Goal: Task Accomplishment & Management: Use online tool/utility

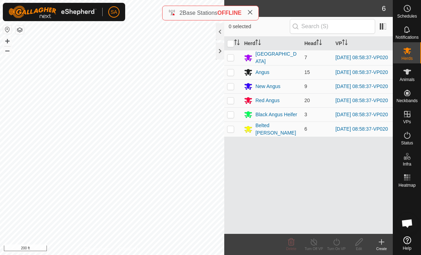
click at [228, 44] on input "checkbox" at bounding box center [230, 43] width 7 height 7
checkbox input "true"
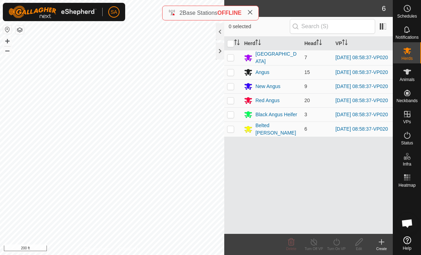
checkbox input "true"
click at [342, 247] on div "Turn On VP" at bounding box center [336, 248] width 23 height 5
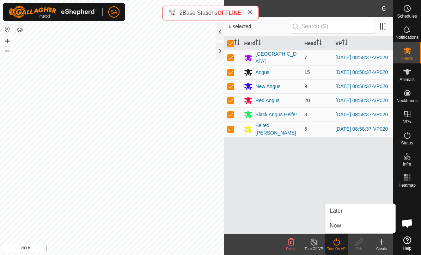
click at [349, 228] on link "Now" at bounding box center [360, 226] width 70 height 14
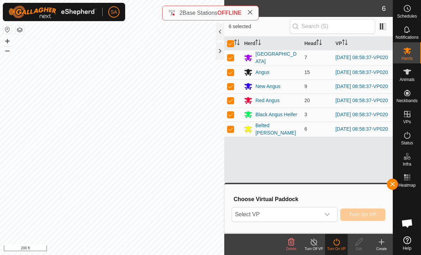
click at [332, 212] on div "dropdown trigger" at bounding box center [327, 215] width 14 height 14
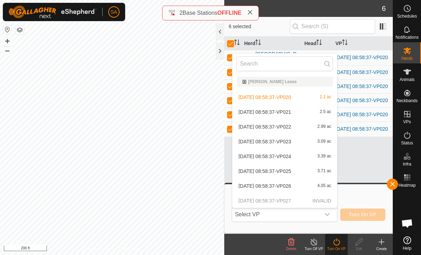
click at [291, 114] on span "[DATE] 08:58:37-VP021" at bounding box center [264, 112] width 53 height 5
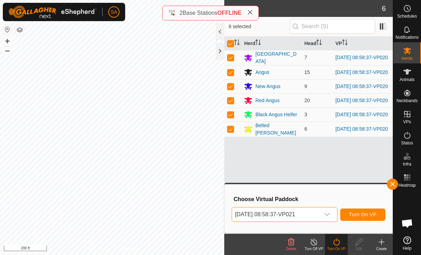
click at [369, 213] on span "Turn On VP" at bounding box center [362, 215] width 27 height 6
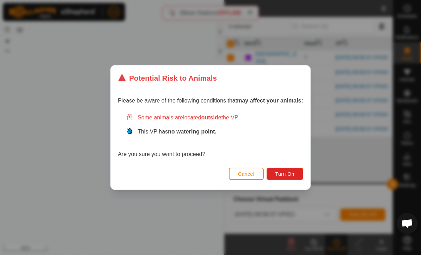
click at [294, 172] on span "Turn On" at bounding box center [284, 174] width 19 height 6
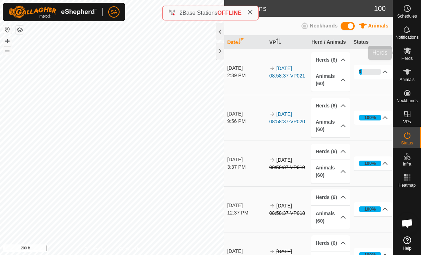
click at [410, 54] on icon at bounding box center [407, 51] width 8 height 8
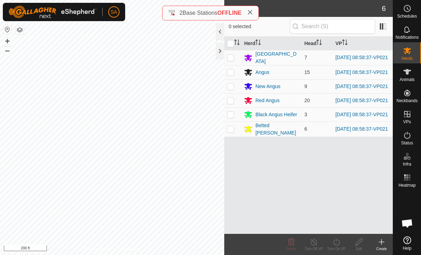
click at [284, 56] on div "[GEOGRAPHIC_DATA]" at bounding box center [276, 57] width 43 height 15
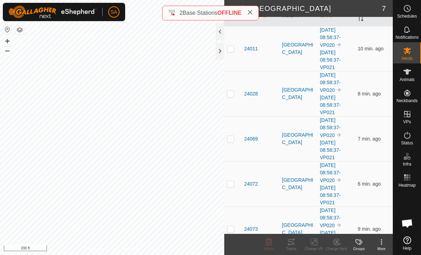
scroll to position [70, 0]
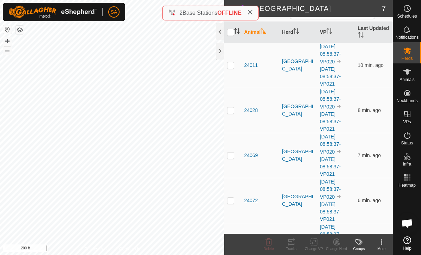
click at [232, 157] on p-checkbox at bounding box center [230, 156] width 7 height 6
checkbox input "true"
click at [225, 49] on td at bounding box center [232, 65] width 17 height 45
click at [232, 65] on p-checkbox at bounding box center [230, 65] width 7 height 6
checkbox input "false"
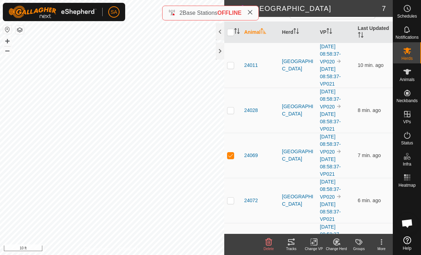
click at [218, 52] on div at bounding box center [220, 51] width 8 height 17
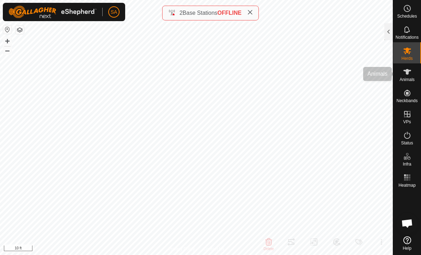
click at [410, 72] on icon at bounding box center [407, 72] width 8 height 8
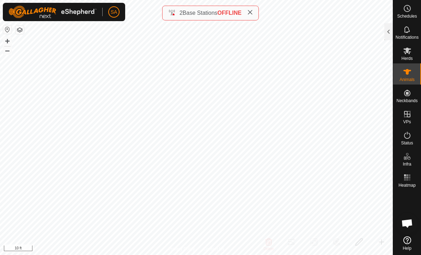
click at [389, 29] on div at bounding box center [388, 31] width 8 height 17
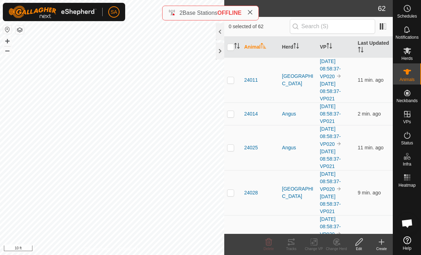
click at [412, 52] on es-mob-svg-icon at bounding box center [407, 50] width 13 height 11
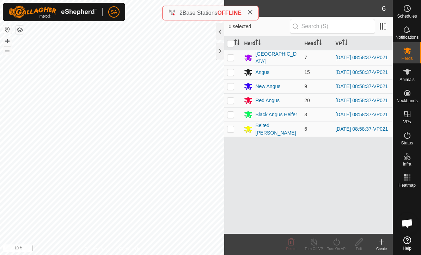
click at [232, 117] on p-checkbox at bounding box center [230, 115] width 7 height 6
checkbox input "true"
click at [286, 118] on div "Black Angus Heifer" at bounding box center [276, 114] width 42 height 7
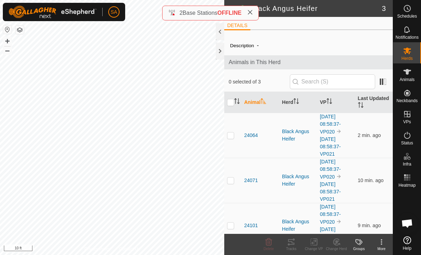
click at [233, 136] on p-checkbox at bounding box center [230, 136] width 7 height 6
click at [227, 138] on p-checkbox at bounding box center [230, 136] width 7 height 6
checkbox input "false"
click at [420, 17] on div "Schedules" at bounding box center [407, 10] width 28 height 21
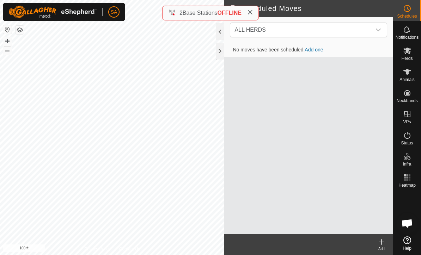
click at [220, 53] on div at bounding box center [220, 51] width 8 height 17
